Goal: Information Seeking & Learning: Check status

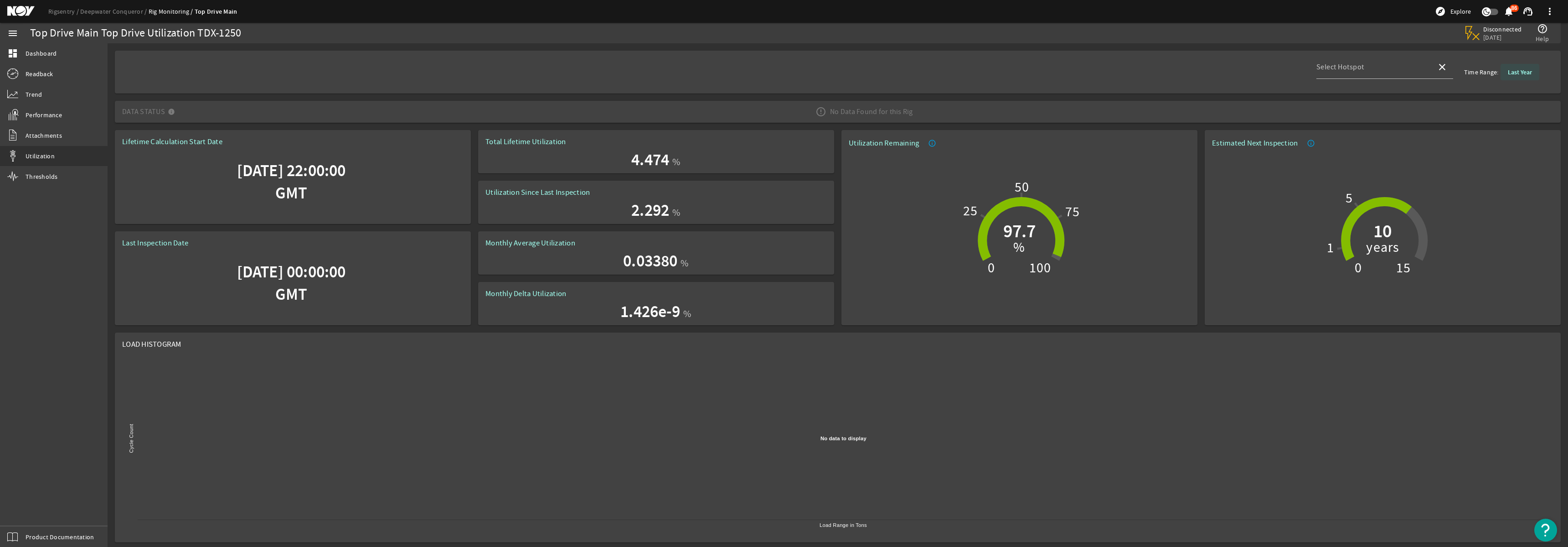
click at [1519, 73] on b "Last Year" at bounding box center [1520, 72] width 24 height 9
click at [1493, 130] on b "All" at bounding box center [1494, 130] width 7 height 9
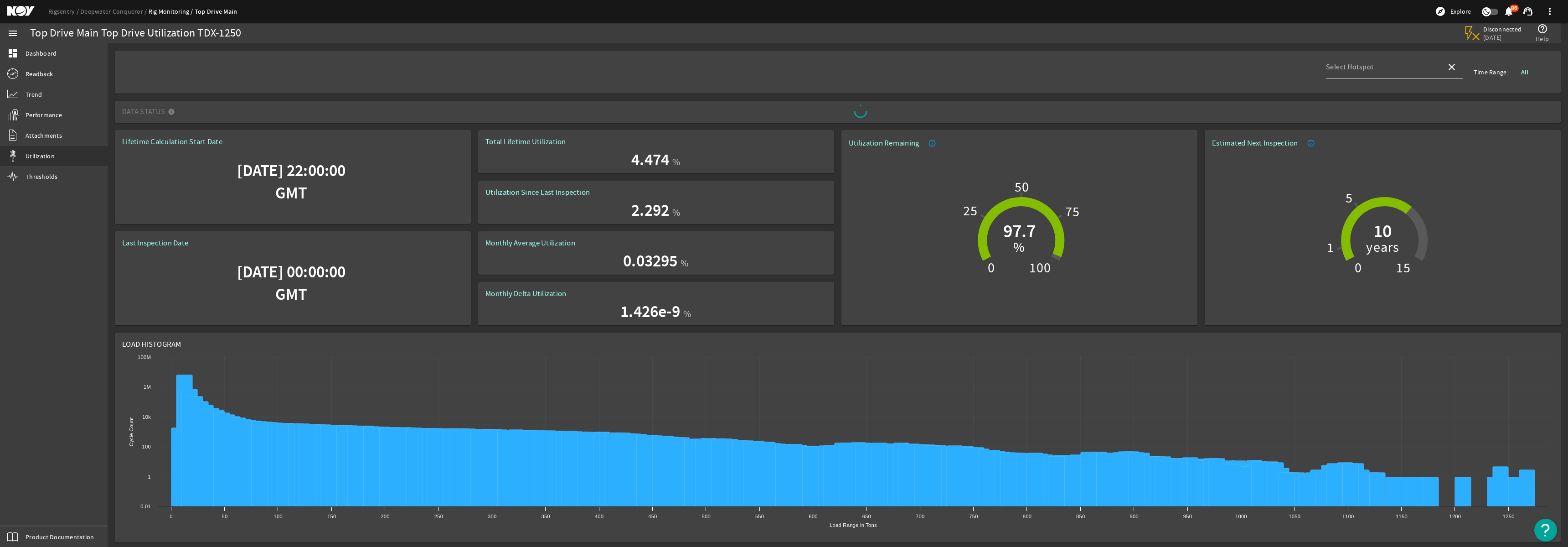
click at [1525, 73] on b "All" at bounding box center [1525, 72] width 7 height 9
click at [1497, 108] on b "Last Year" at bounding box center [1499, 110] width 24 height 9
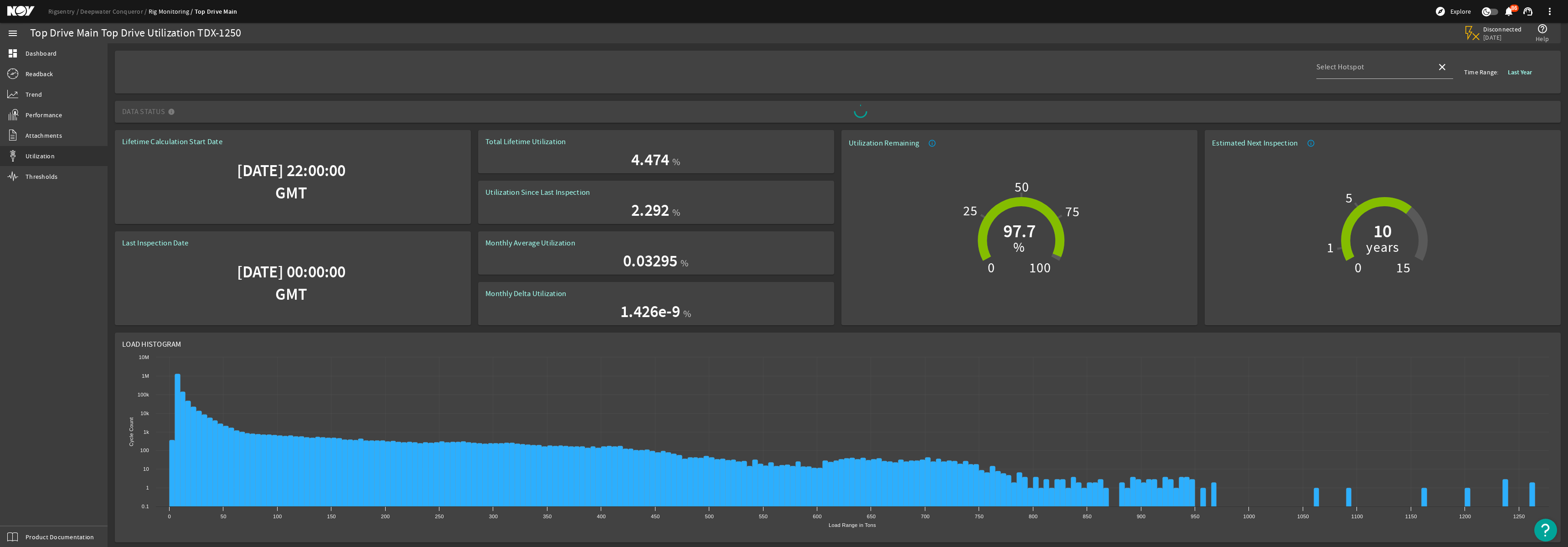
click at [170, 14] on link "Rig Monitoring" at bounding box center [172, 11] width 46 height 8
click at [172, 12] on link "Rig Monitoring" at bounding box center [172, 11] width 46 height 8
drag, startPoint x: 117, startPoint y: 17, endPoint x: 121, endPoint y: 14, distance: 5.0
click at [119, 16] on div "Rigsentry Deepwater Conqueror Rig Monitoring Top Drive Main explore Explore not…" at bounding box center [784, 11] width 1568 height 23
click at [46, 54] on span "Dashboard" at bounding box center [41, 53] width 31 height 9
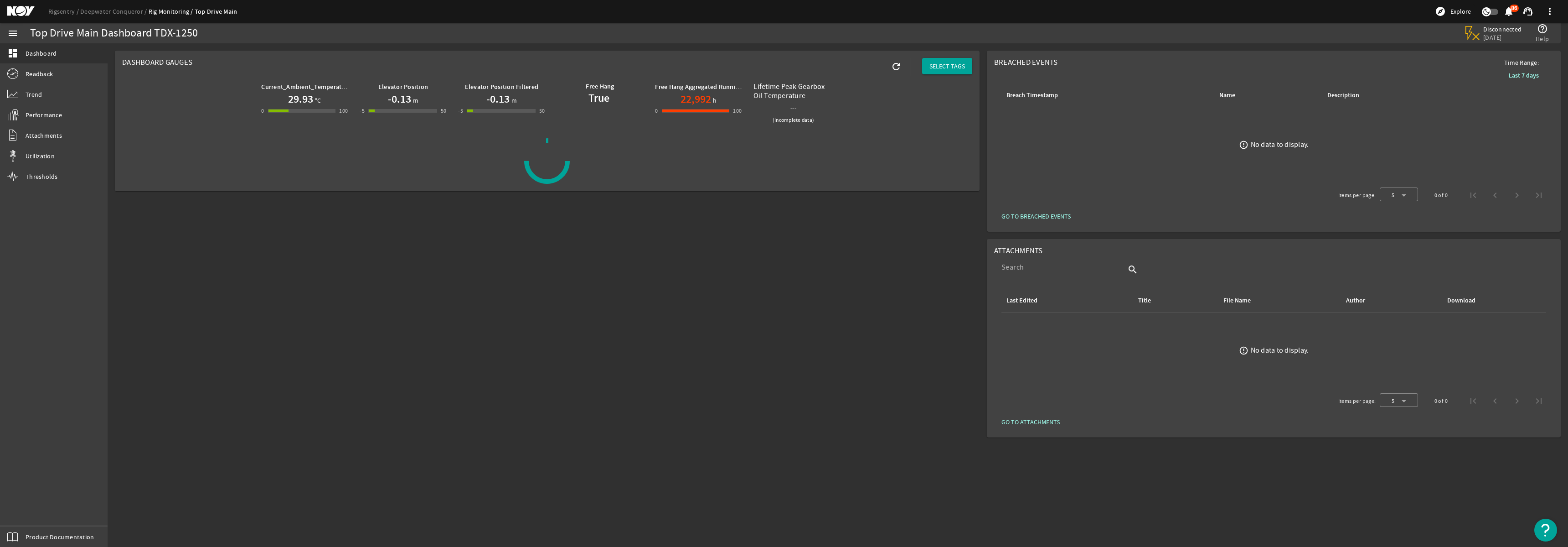
click at [43, 157] on span "Utilization" at bounding box center [40, 156] width 29 height 9
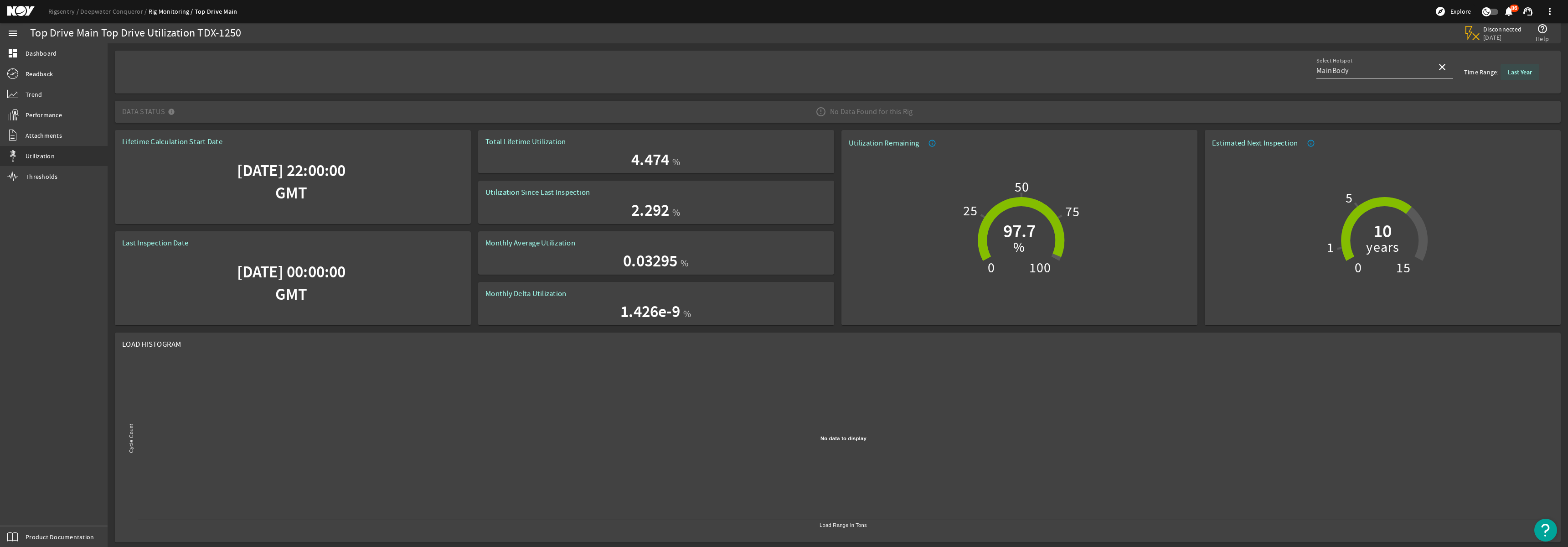
click at [1522, 74] on b "Last Year" at bounding box center [1520, 72] width 24 height 9
click at [1496, 111] on b "Last Year" at bounding box center [1499, 110] width 24 height 9
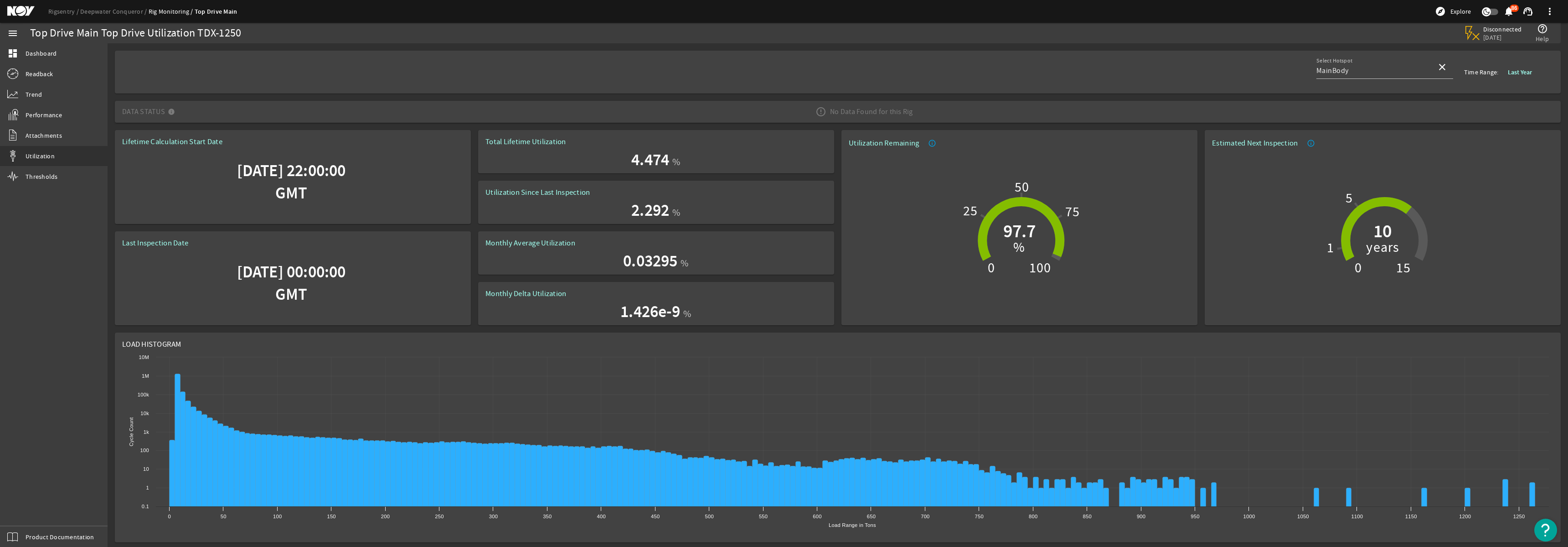
click at [35, 30] on div "Top Drive Main Top Drive Utilization TDX-1250" at bounding box center [438, 33] width 817 height 9
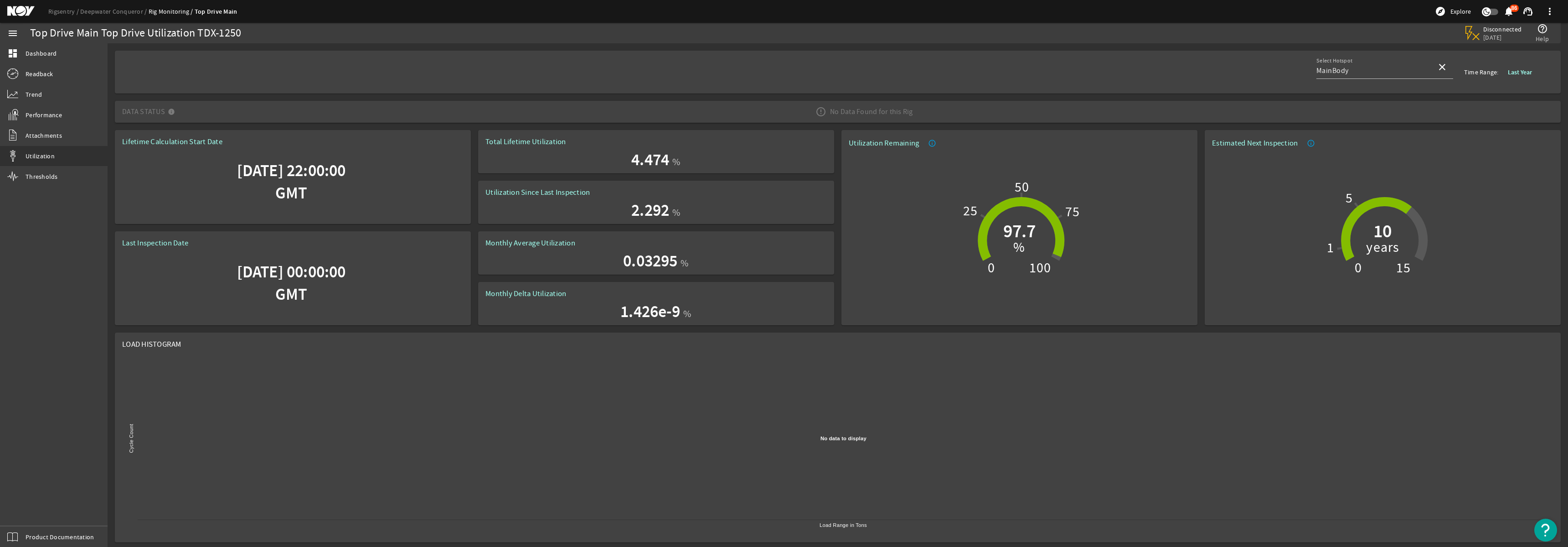
click at [1521, 72] on b "Last Year" at bounding box center [1520, 72] width 24 height 9
click at [1496, 110] on b "Last Year" at bounding box center [1499, 110] width 24 height 9
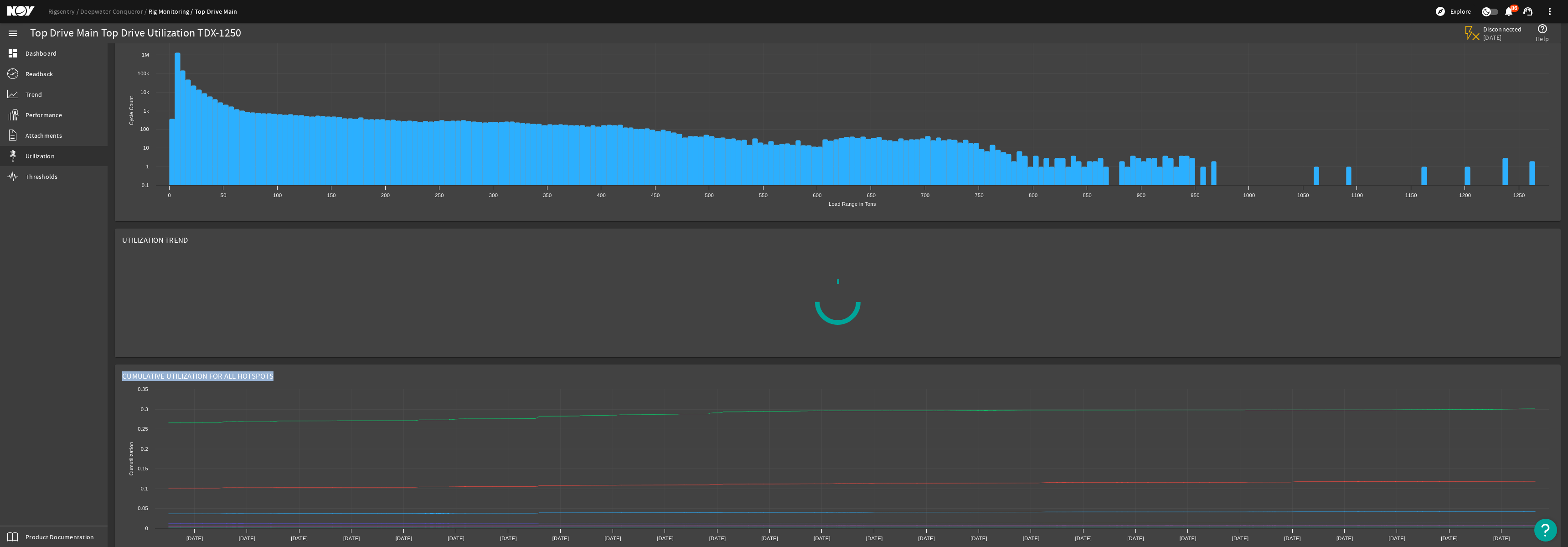
scroll to position [378, 0]
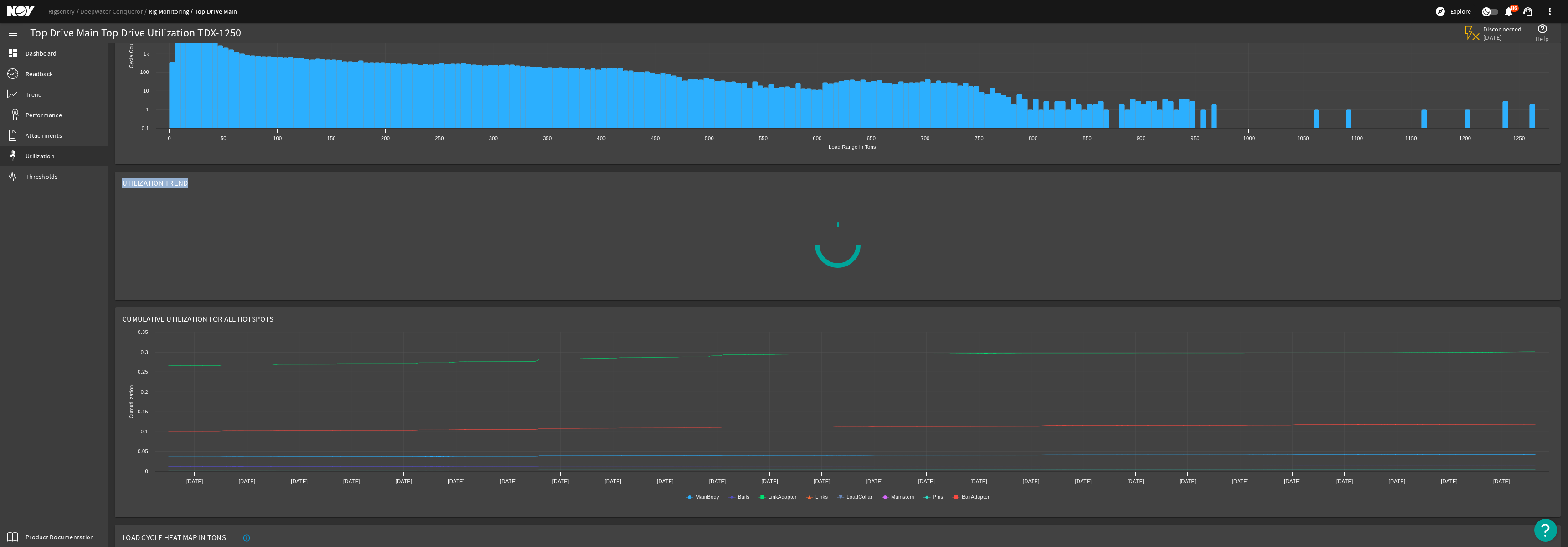
drag, startPoint x: 191, startPoint y: 181, endPoint x: 122, endPoint y: 181, distance: 69.0
click at [122, 181] on mat-card "Utilization Trend" at bounding box center [838, 236] width 1446 height 129
copy span "Utilization Trend"
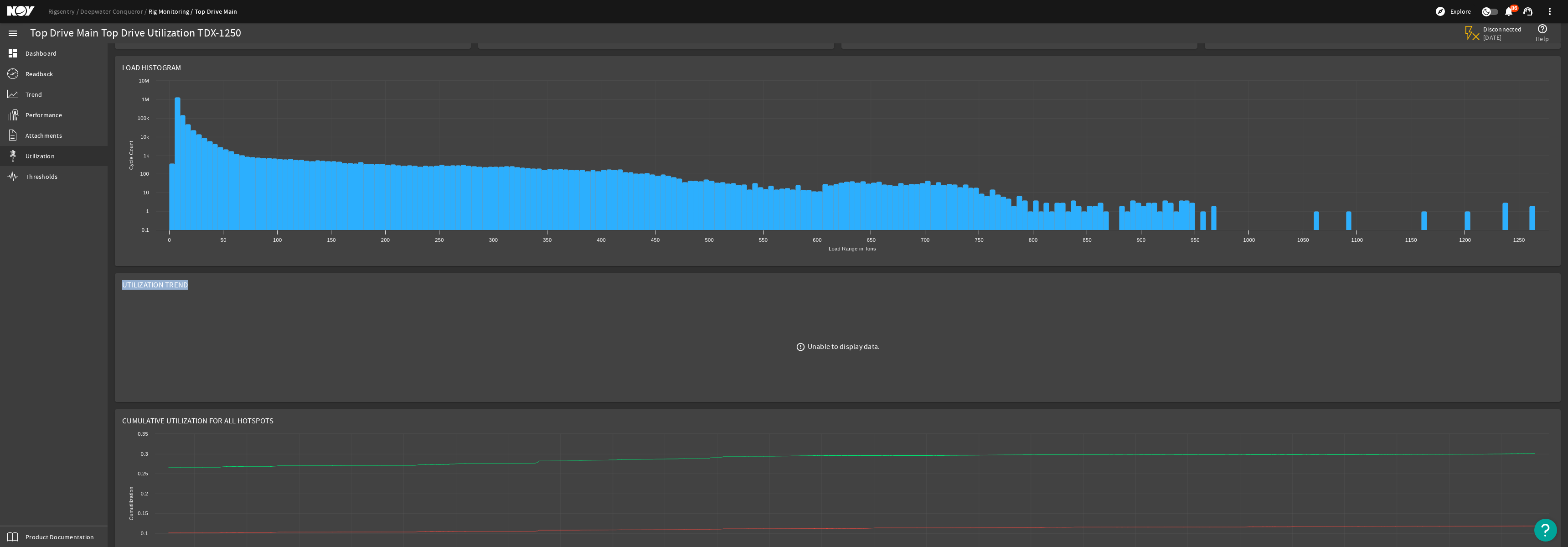
scroll to position [0, 0]
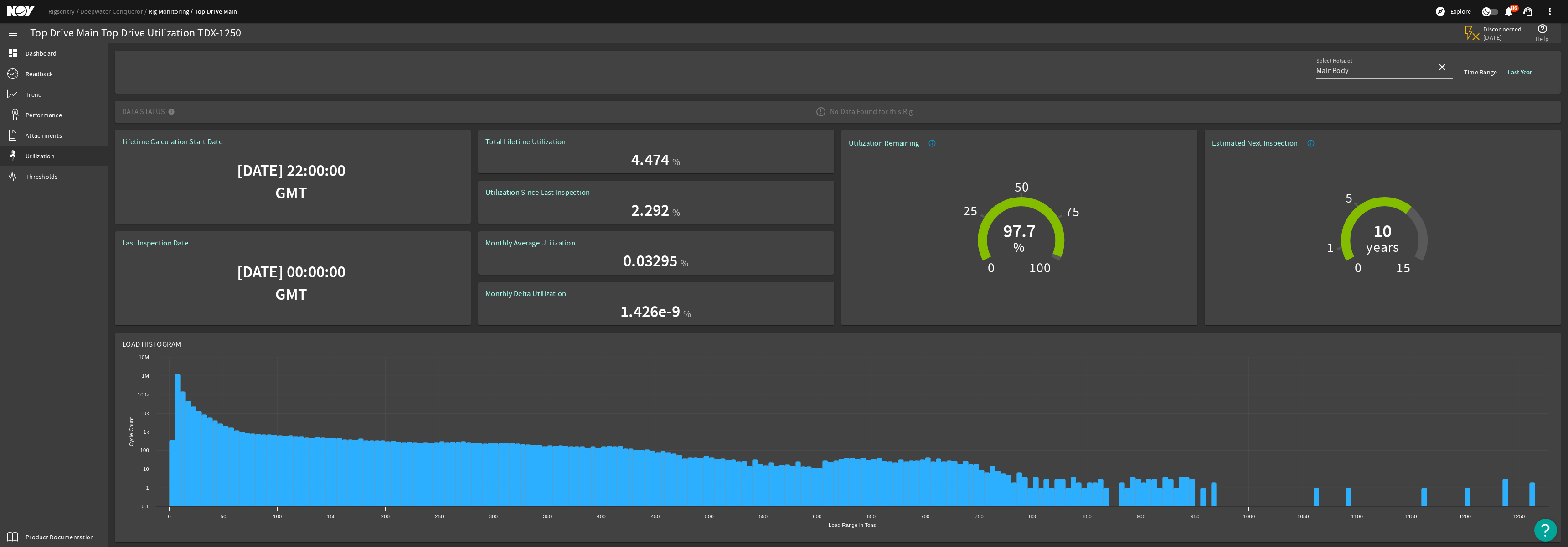
click at [1520, 74] on b "Last Year" at bounding box center [1520, 72] width 24 height 9
click at [1459, 112] on b "Last 3 Months" at bounding box center [1450, 110] width 38 height 9
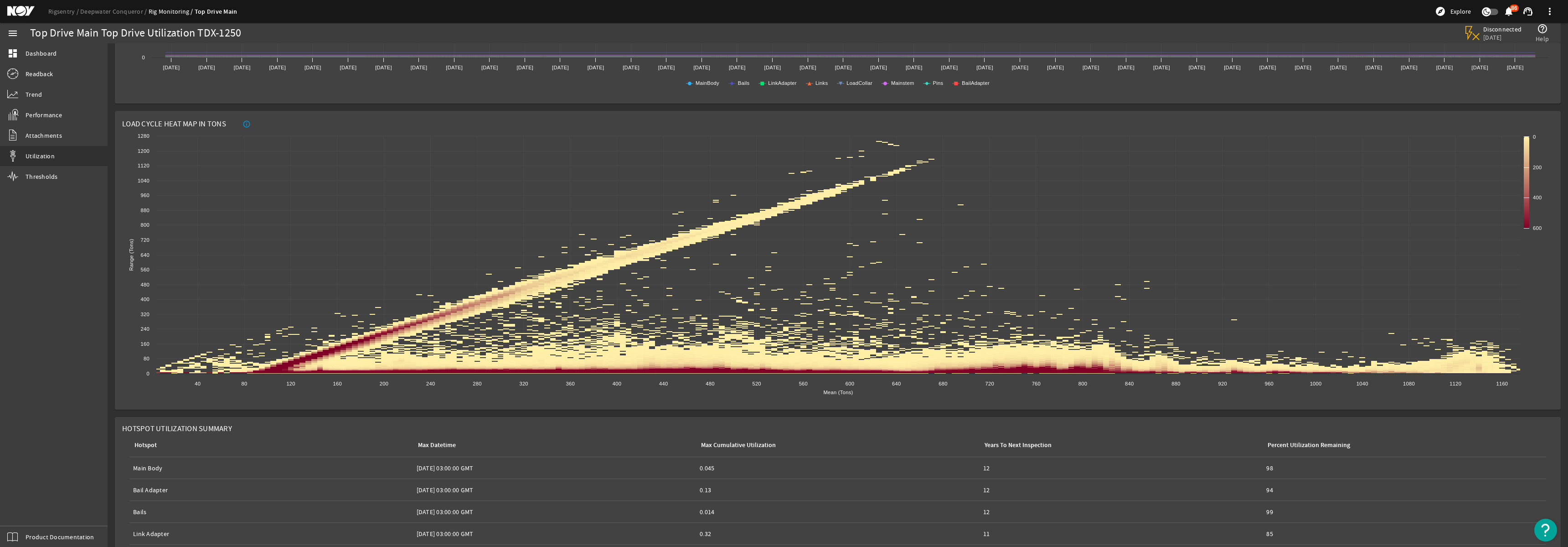
scroll to position [633, 0]
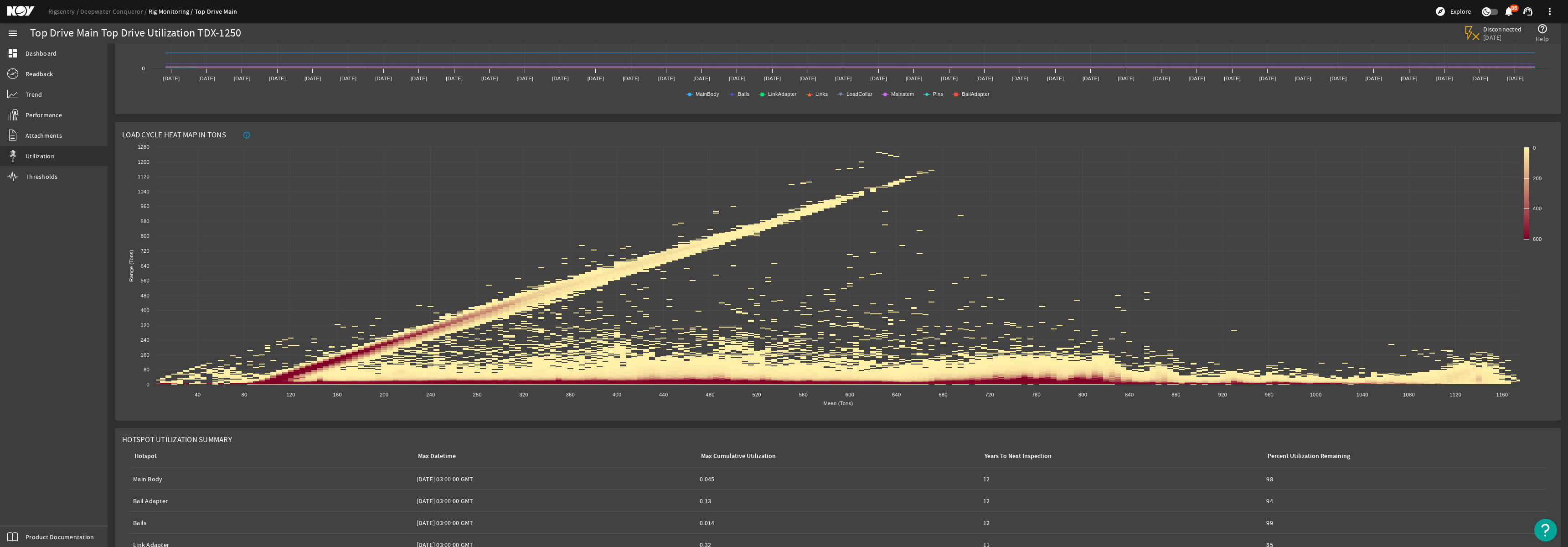
click at [246, 136] on mat-icon "info_outline" at bounding box center [246, 135] width 8 height 8
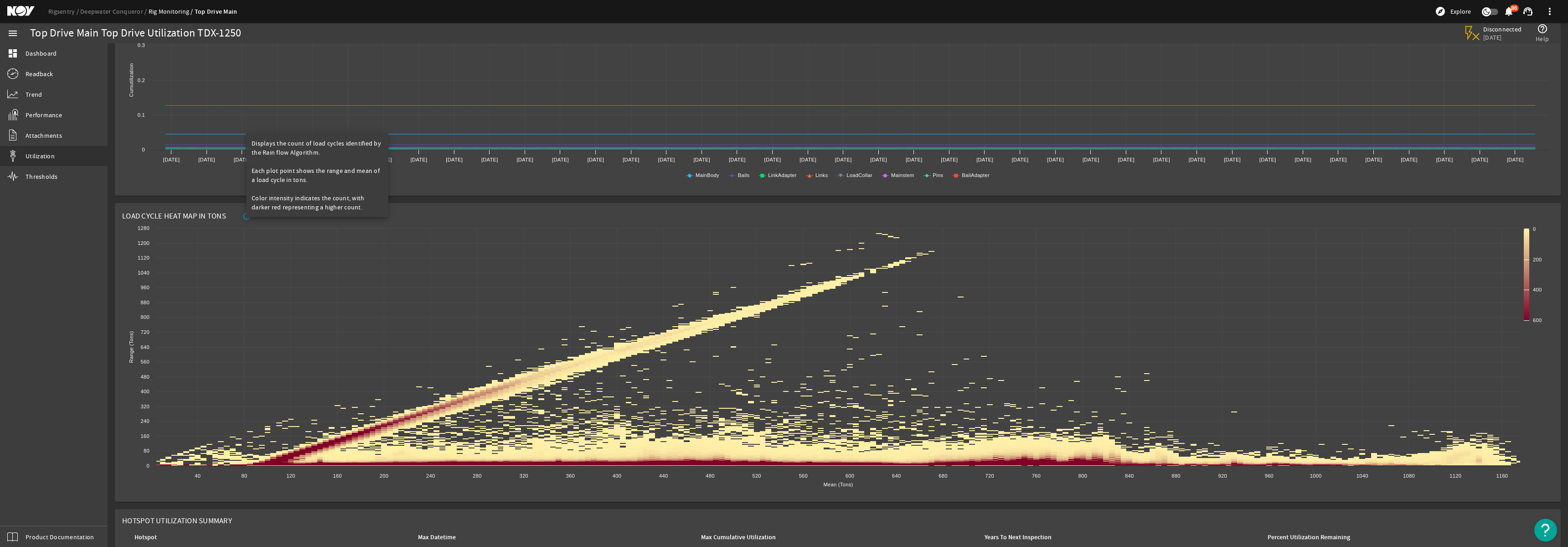
scroll to position [781, 0]
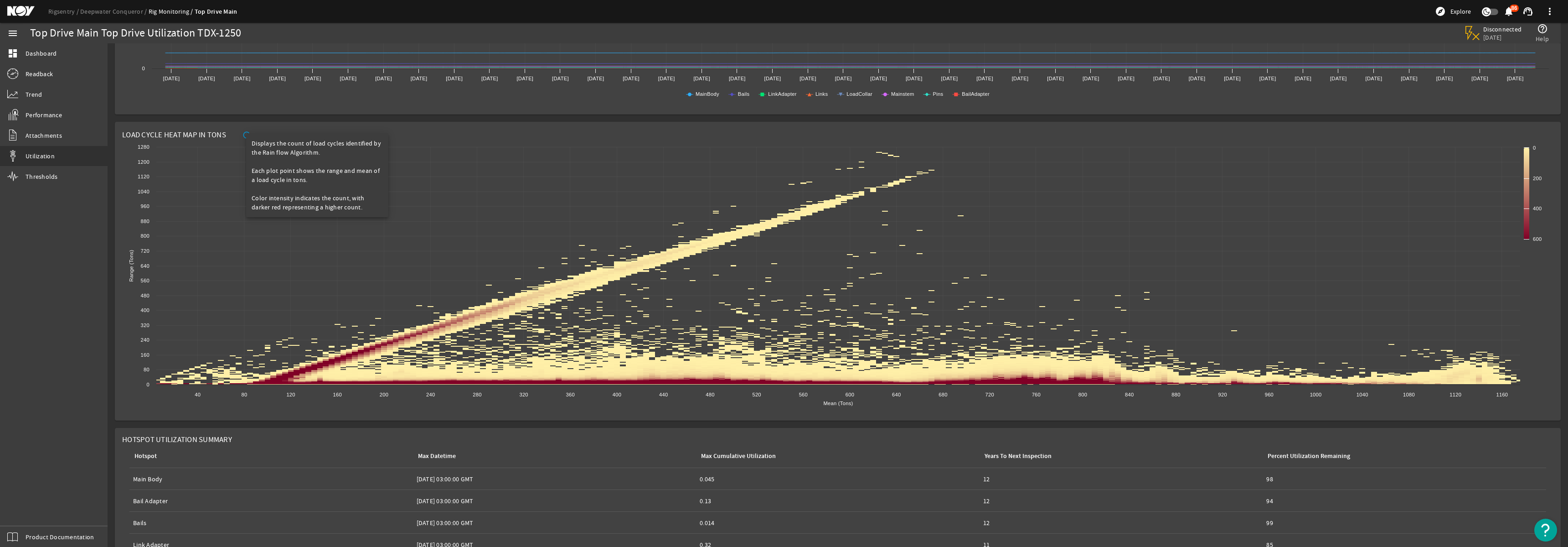
drag, startPoint x: 429, startPoint y: 116, endPoint x: 467, endPoint y: 168, distance: 64.4
click at [429, 116] on div at bounding box center [784, 274] width 1568 height 547
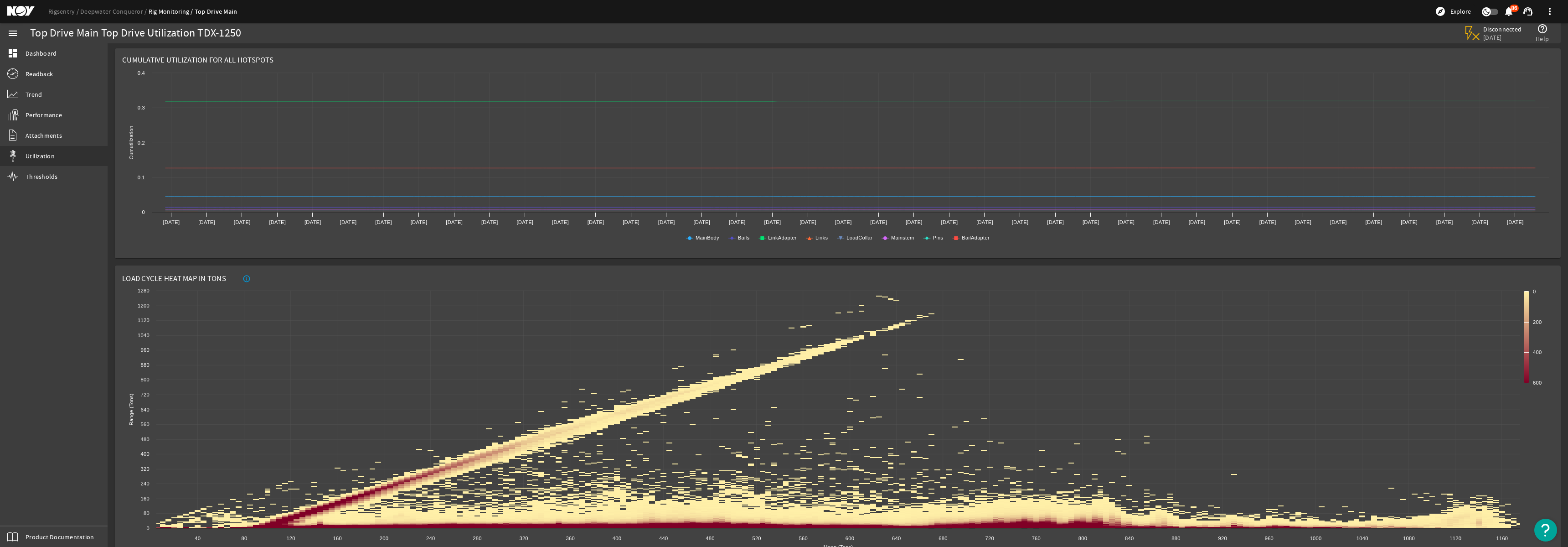
scroll to position [0, 0]
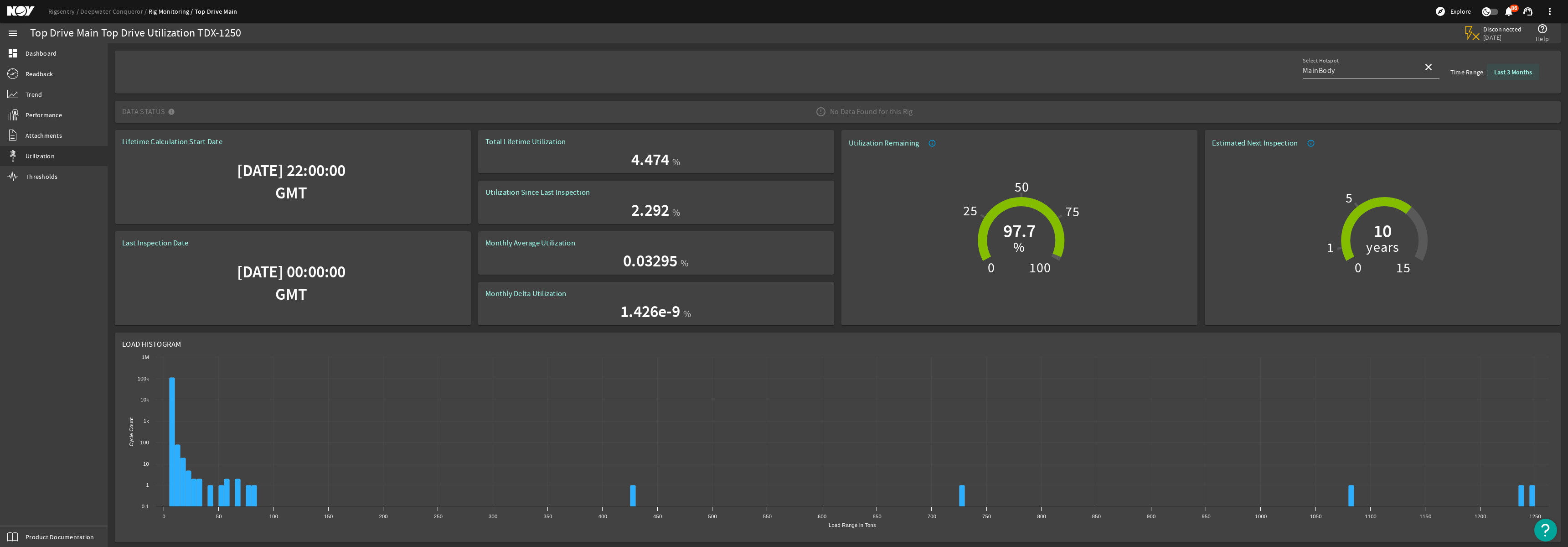
click at [1520, 70] on b "Last 3 Months" at bounding box center [1513, 72] width 38 height 9
click at [1505, 112] on b "Last Year" at bounding box center [1499, 110] width 24 height 9
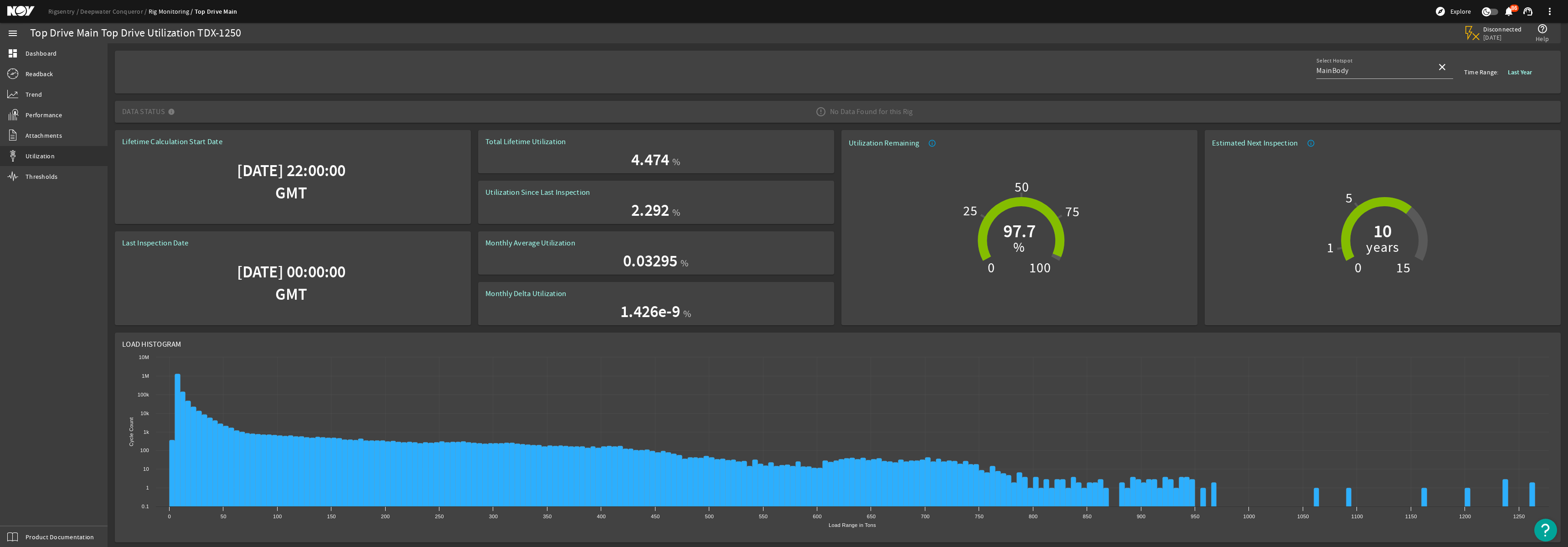
click at [1524, 72] on b "Last Year" at bounding box center [1520, 72] width 24 height 9
click at [1496, 114] on b "Last Year" at bounding box center [1499, 110] width 24 height 9
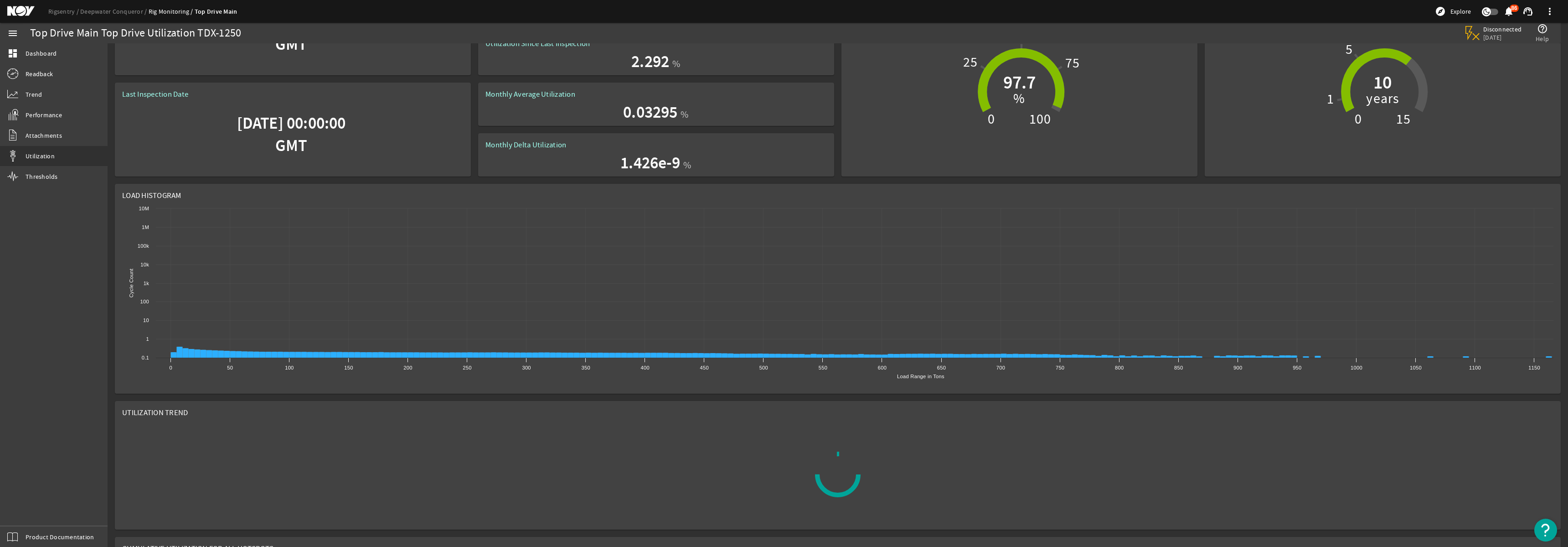
scroll to position [215, 0]
